Goal: Find contact information: Find contact information

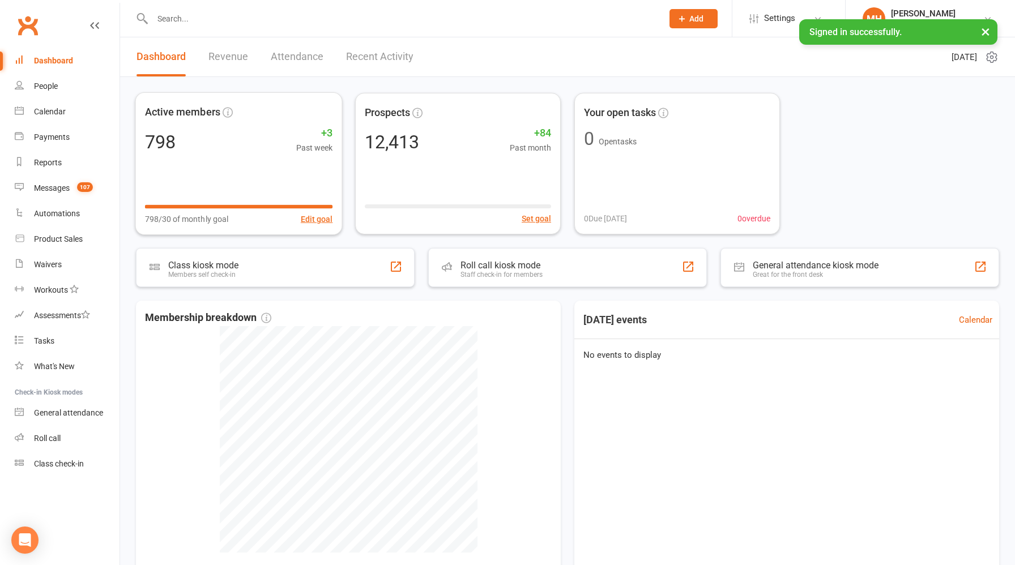
click at [224, 59] on link "Revenue" at bounding box center [228, 56] width 40 height 39
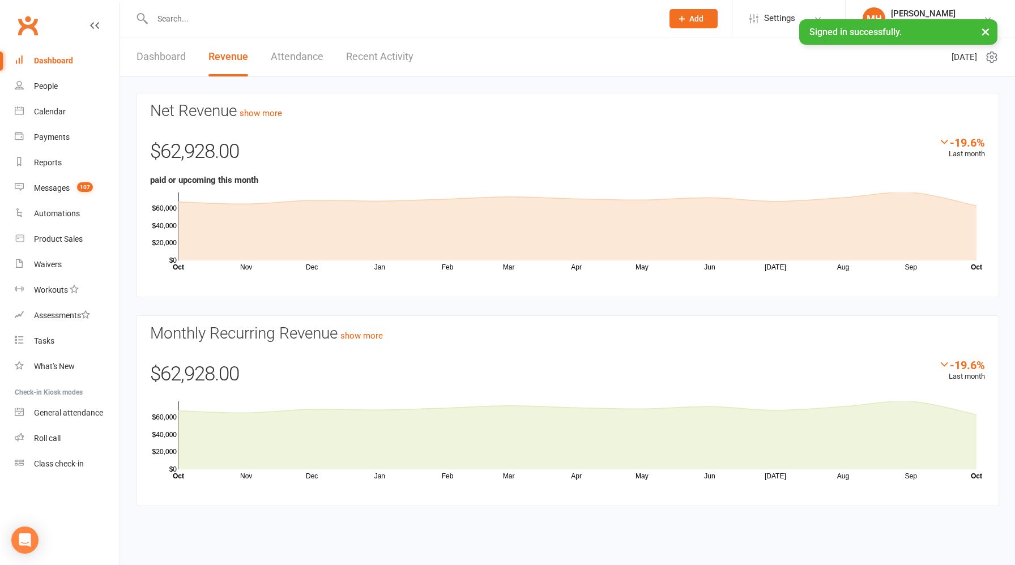
click at [203, 23] on input "text" at bounding box center [402, 19] width 506 height 16
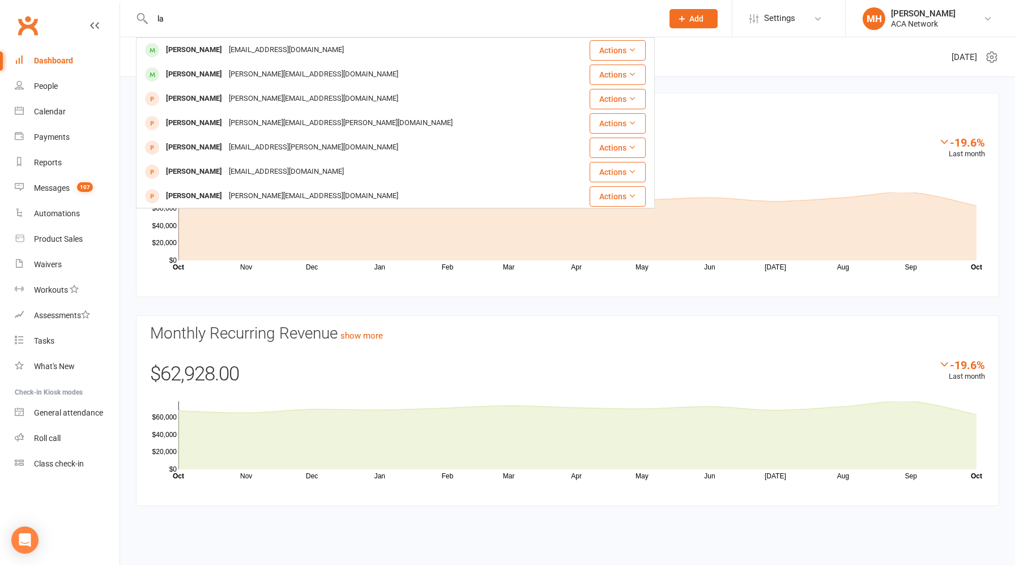
type input "l"
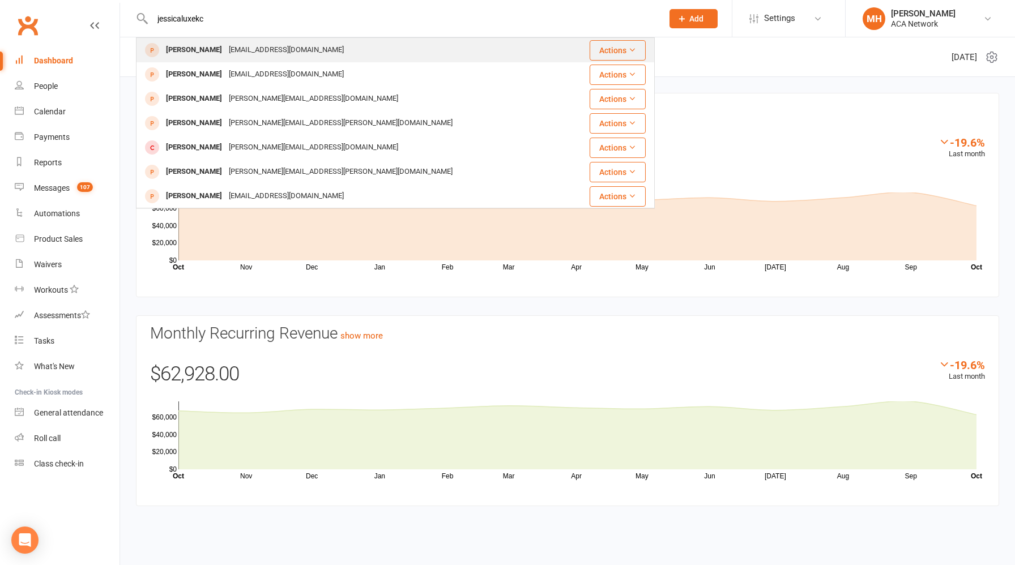
type input "jessicaluxekc"
click at [295, 48] on div "[EMAIL_ADDRESS][DOMAIN_NAME]" at bounding box center [286, 50] width 122 height 16
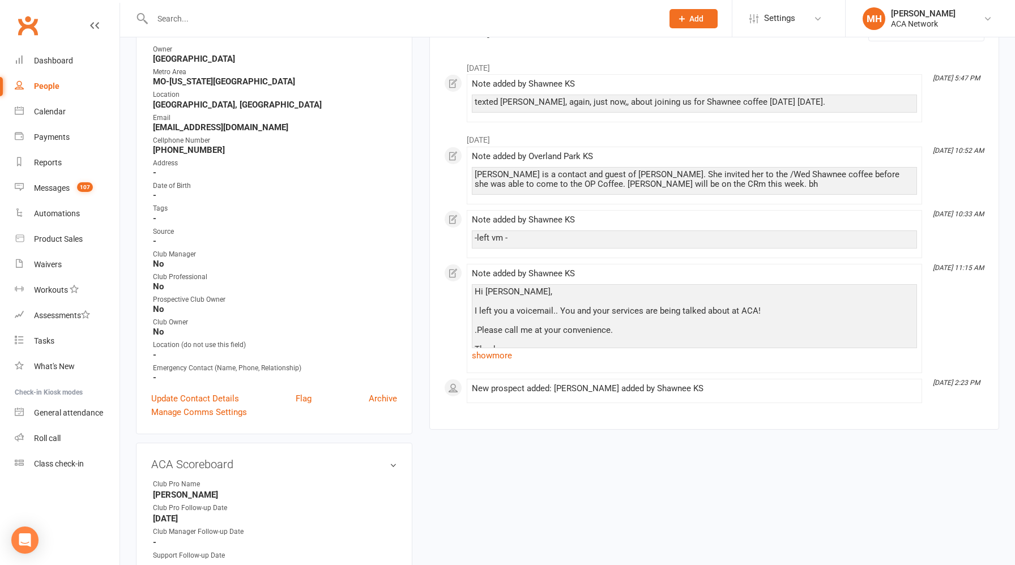
scroll to position [114, 0]
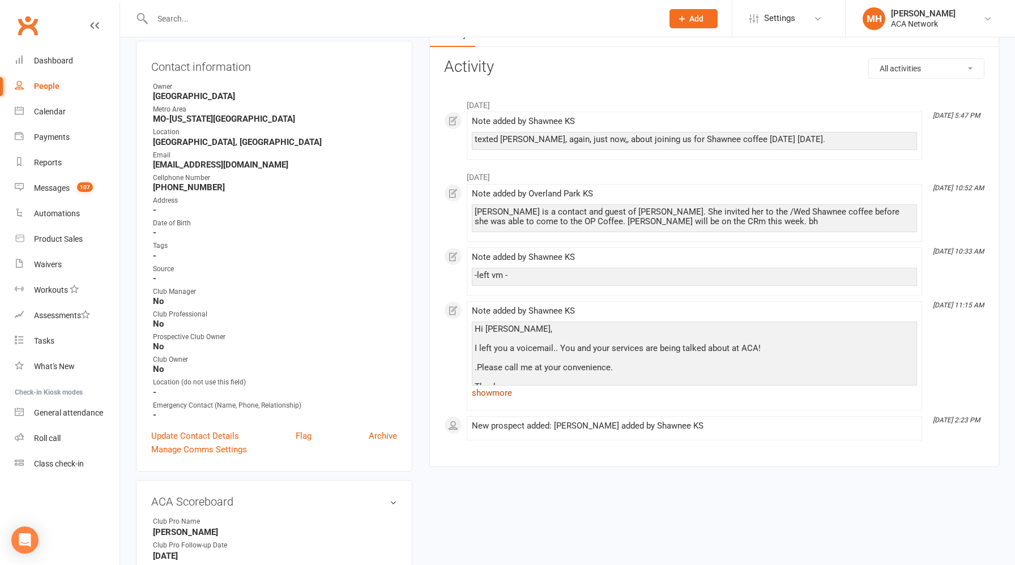
click at [511, 397] on link "show more" at bounding box center [694, 393] width 445 height 16
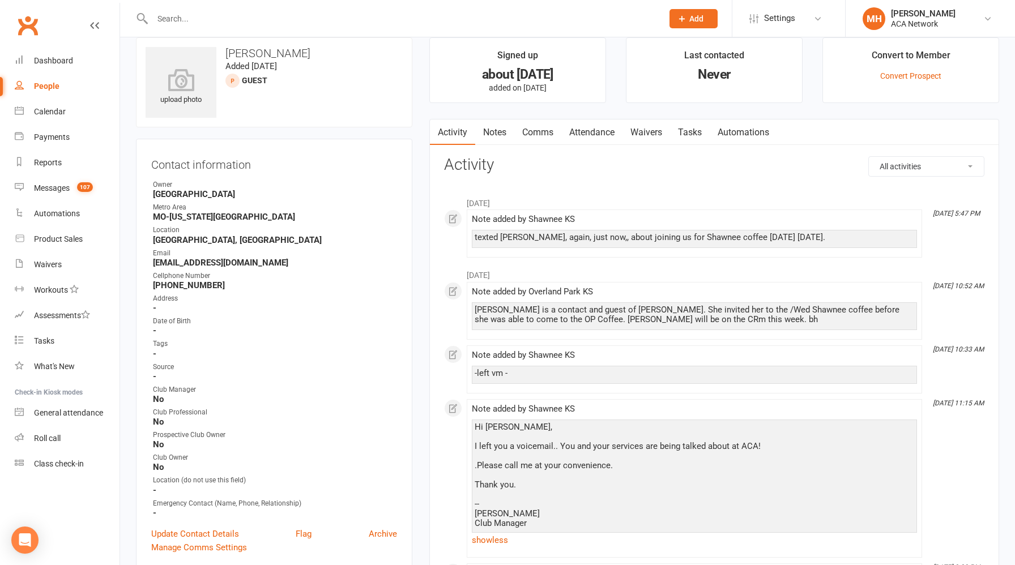
scroll to position [0, 0]
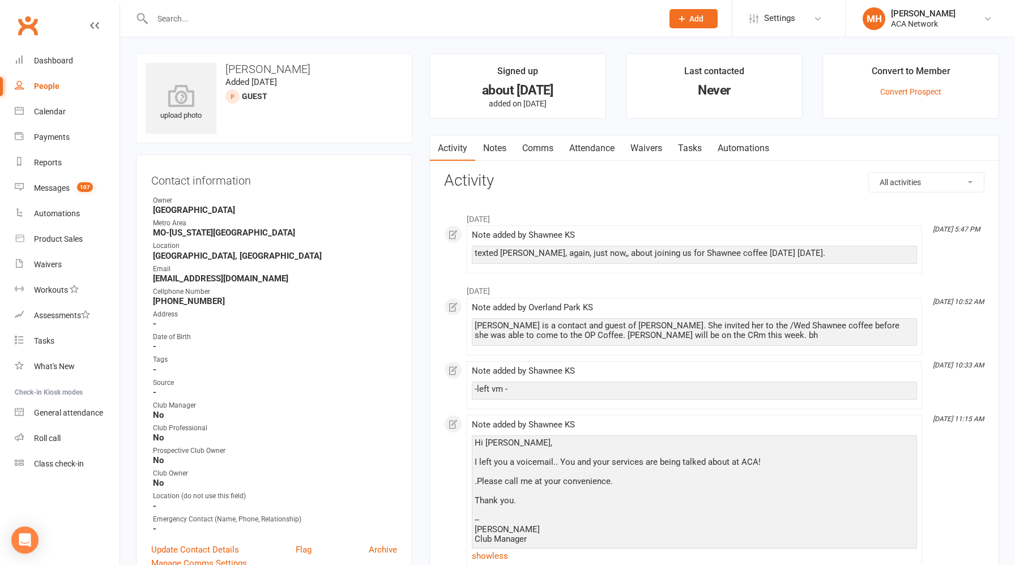
click at [224, 19] on input "text" at bounding box center [402, 19] width 506 height 16
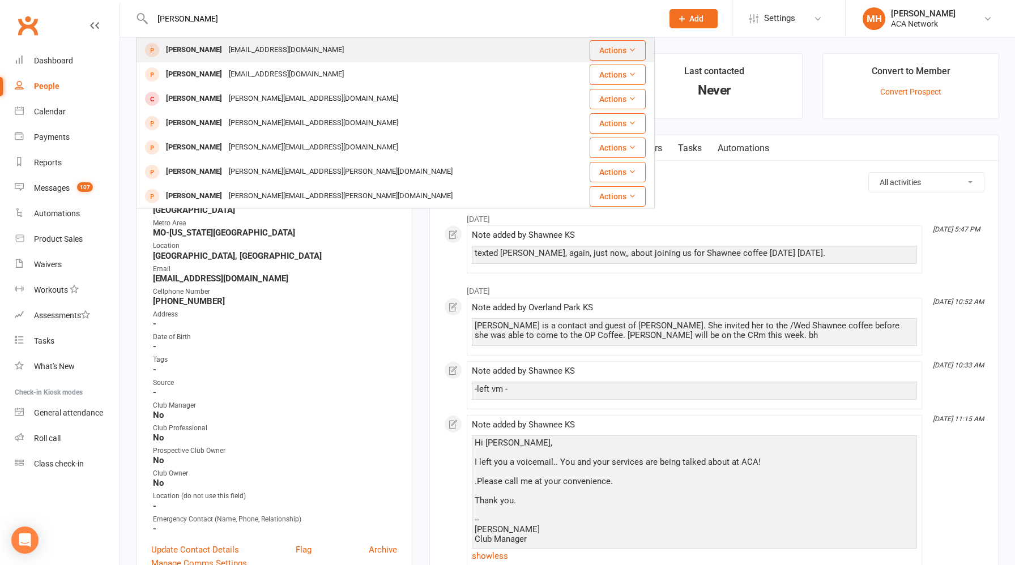
type input "[PERSON_NAME]"
click at [225, 50] on div "[EMAIL_ADDRESS][DOMAIN_NAME]" at bounding box center [286, 50] width 122 height 16
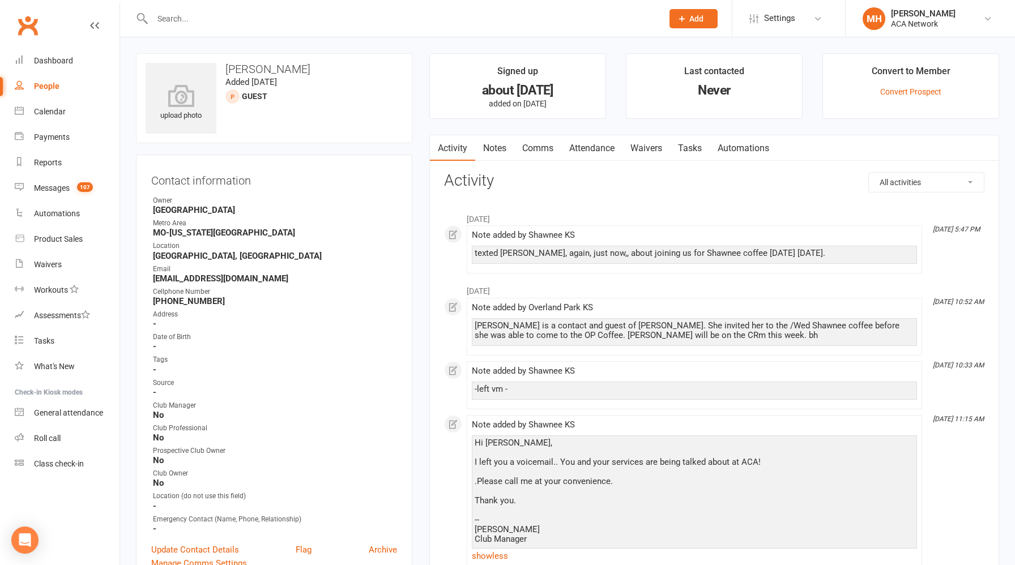
click at [229, 18] on input "text" at bounding box center [402, 19] width 506 height 16
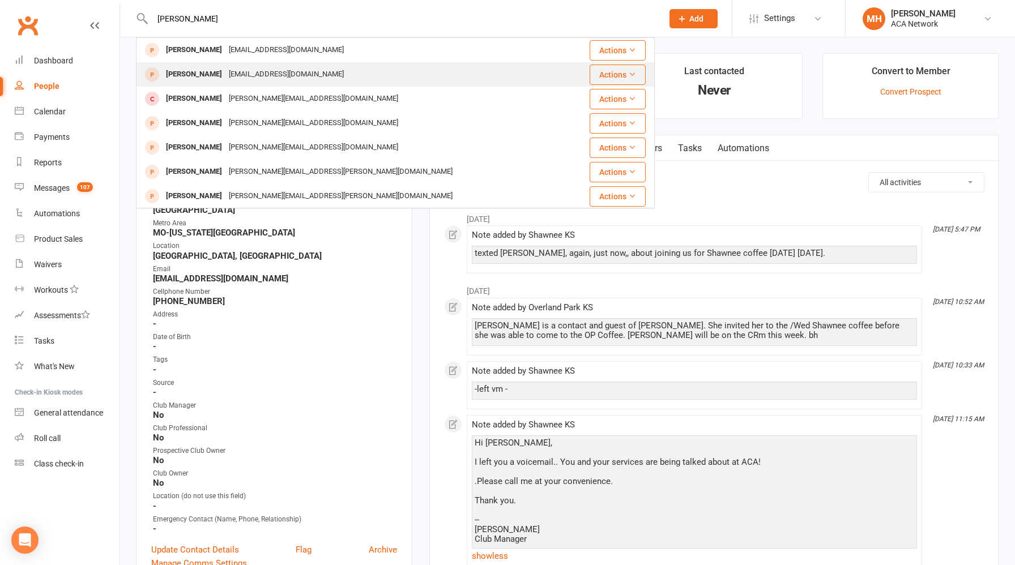
type input "[PERSON_NAME]"
click at [214, 72] on div "[PERSON_NAME]" at bounding box center [194, 74] width 63 height 16
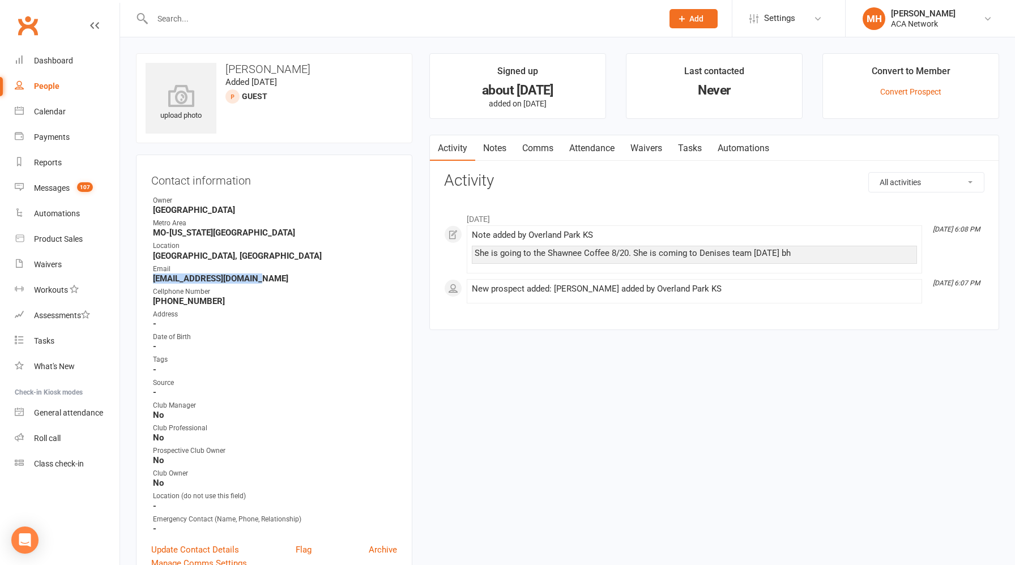
drag, startPoint x: 257, startPoint y: 278, endPoint x: 152, endPoint y: 281, distance: 104.9
click at [152, 281] on li "Email [EMAIL_ADDRESS][DOMAIN_NAME]" at bounding box center [274, 274] width 246 height 20
copy strong "[EMAIL_ADDRESS][DOMAIN_NAME]"
